Goal: Task Accomplishment & Management: Manage account settings

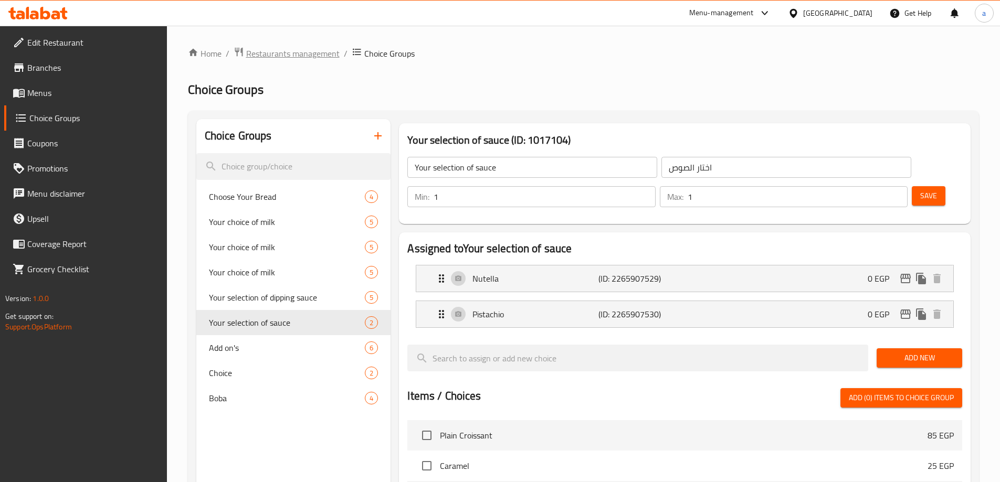
click at [313, 59] on span "Restaurants management" at bounding box center [292, 53] width 93 height 13
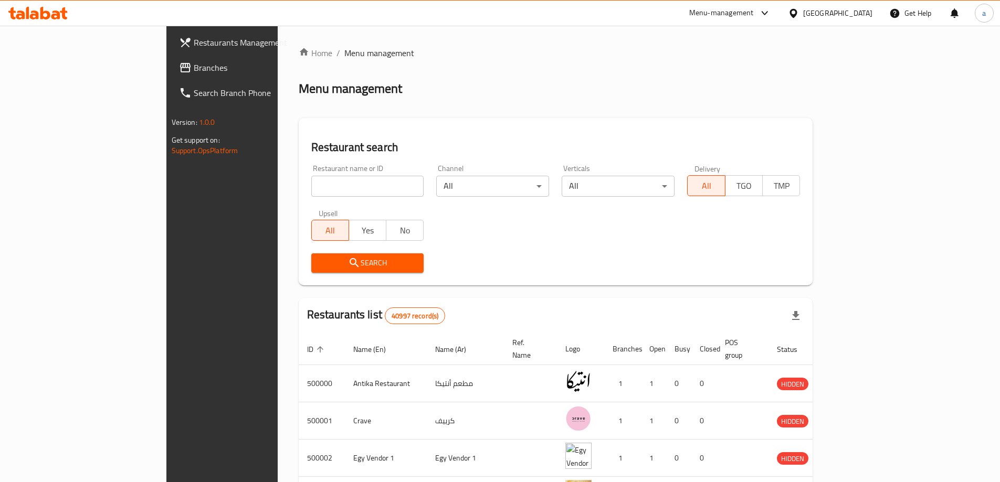
click at [194, 72] on span "Branches" at bounding box center [259, 67] width 131 height 13
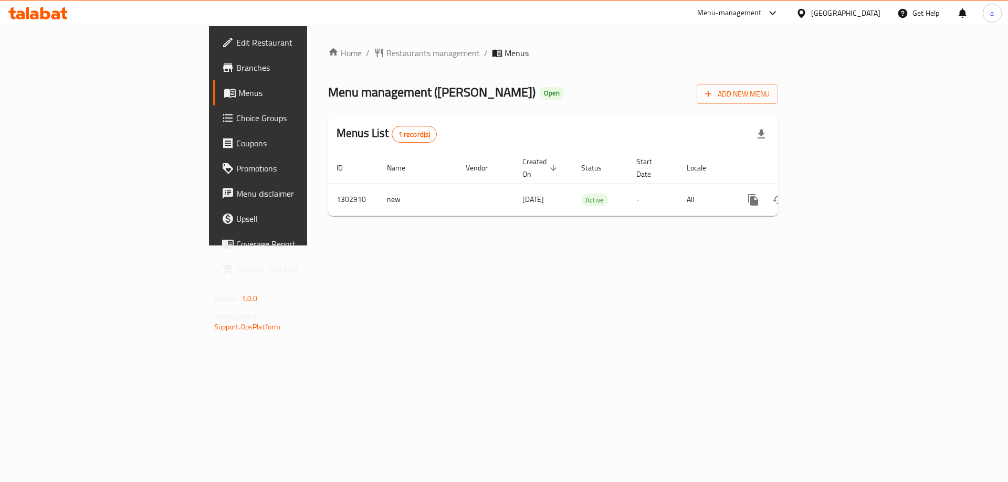
click at [236, 116] on span "Choice Groups" at bounding box center [302, 118] width 133 height 13
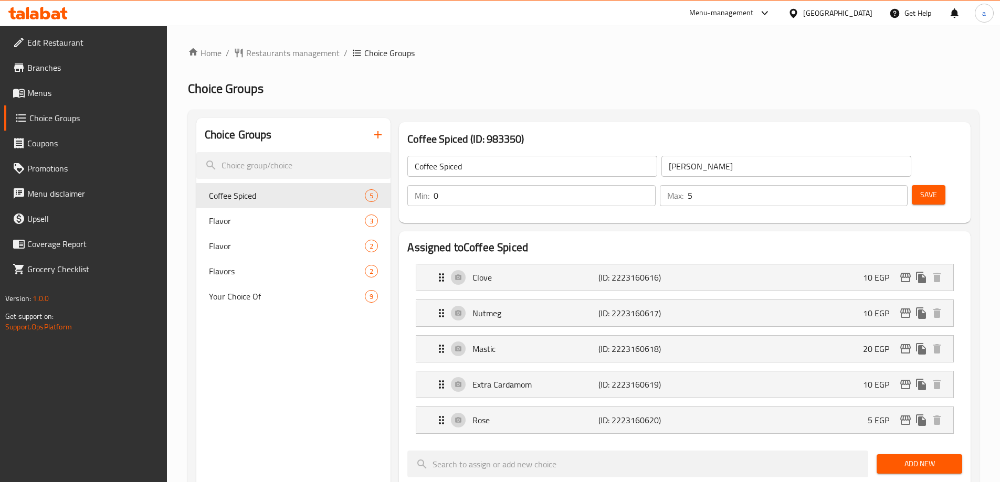
click at [67, 99] on link "Menus" at bounding box center [85, 92] width 163 height 25
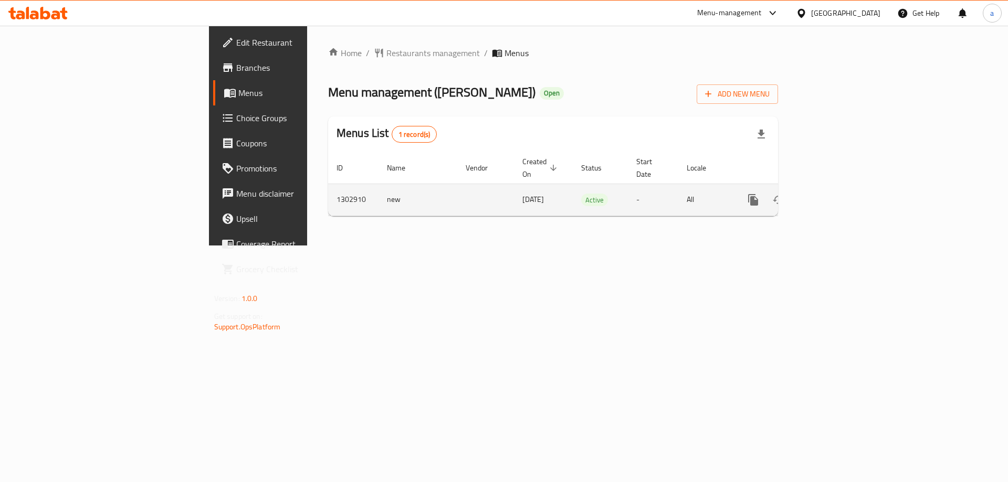
click at [835, 194] on icon "enhanced table" at bounding box center [829, 200] width 13 height 13
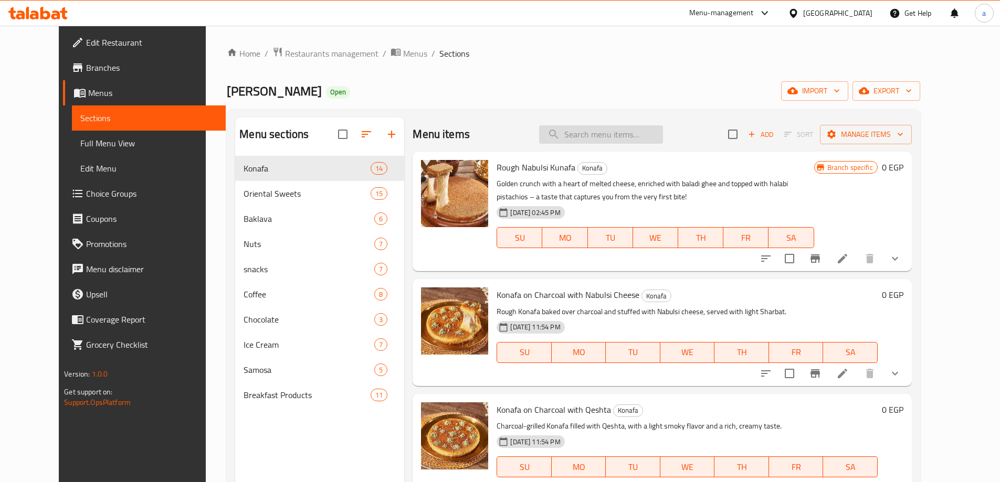
click at [611, 137] on input "search" at bounding box center [601, 134] width 124 height 18
paste input "زيتون سلقيني سوري اخضر"
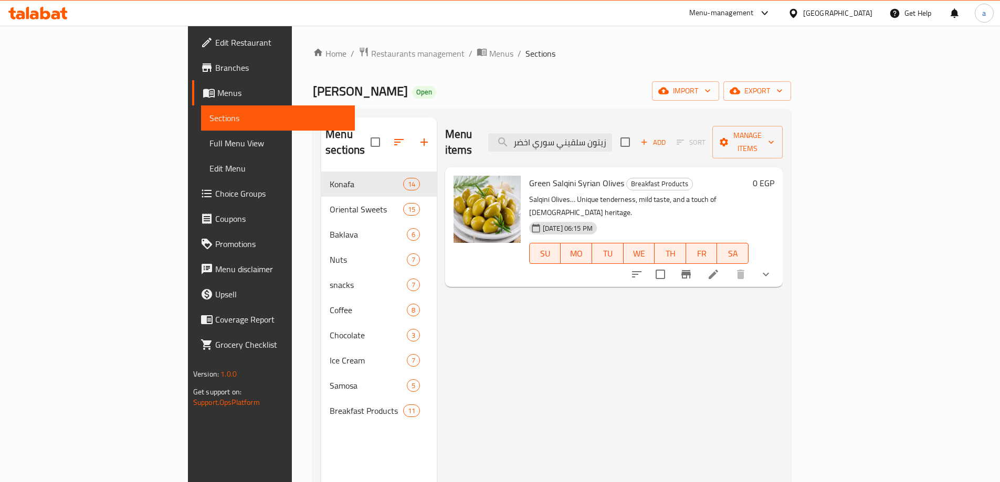
type input "زيتون سلقيني سوري اخضر"
click at [720, 268] on icon at bounding box center [713, 274] width 13 height 13
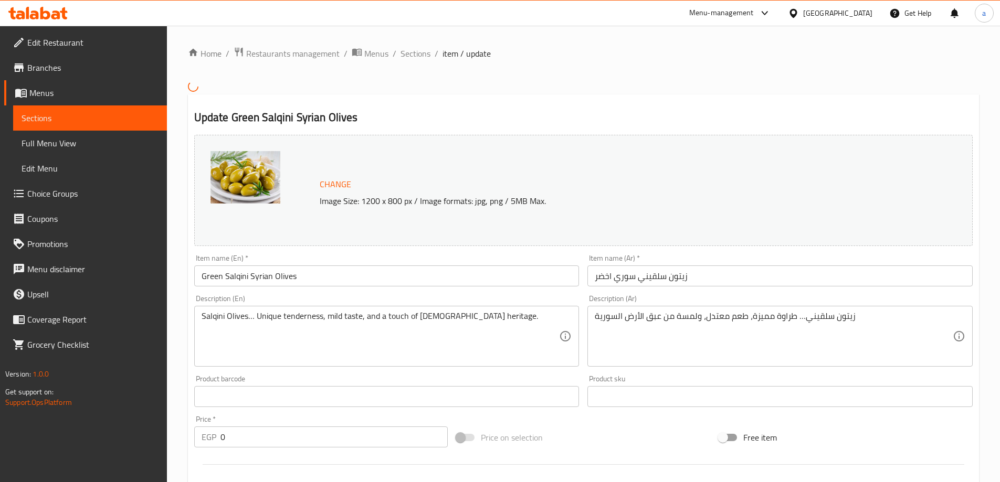
click at [635, 112] on h2 "Update Green Salqini Syrian Olives" at bounding box center [583, 118] width 779 height 16
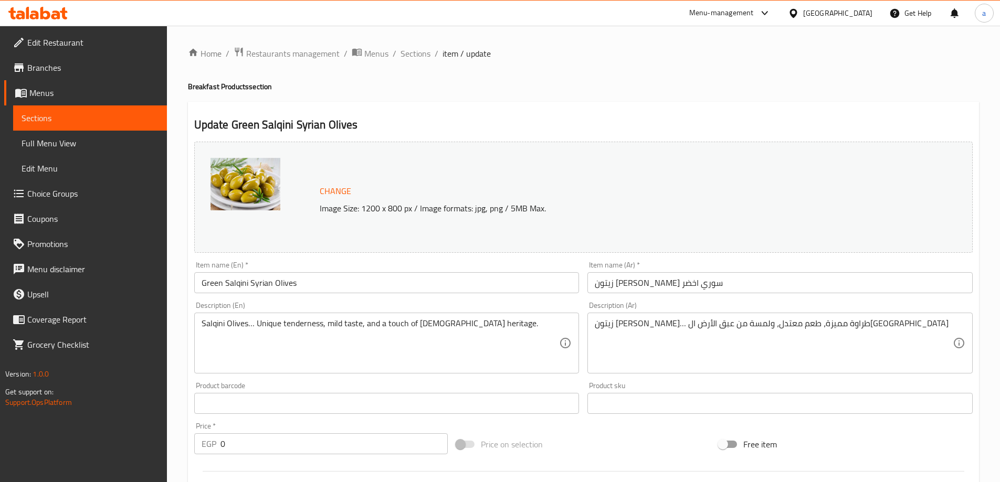
click at [518, 147] on div "Change Image Size: 1200 x 800 px / Image formats: jpg, png / 5MB Max." at bounding box center [583, 197] width 779 height 111
